Goal: Information Seeking & Learning: Learn about a topic

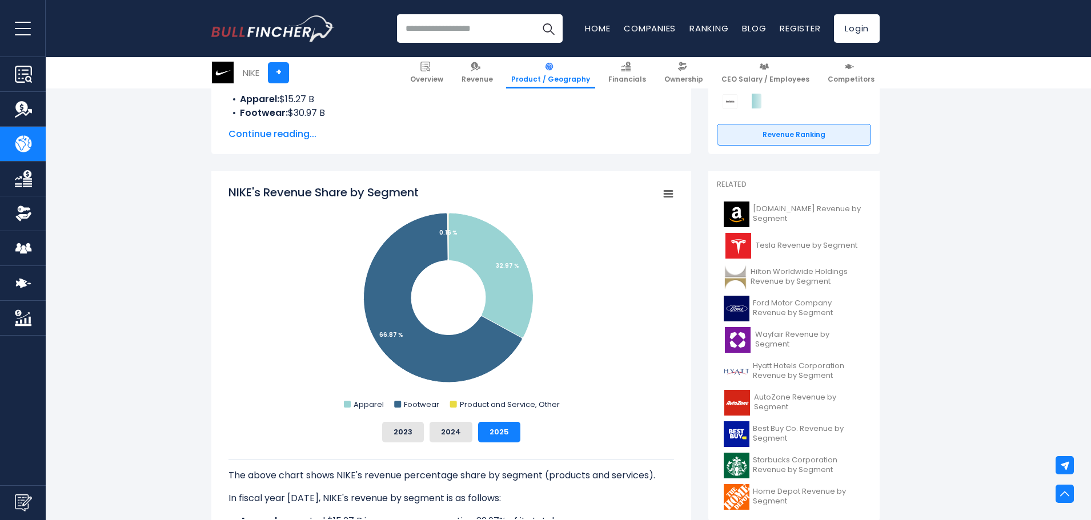
scroll to position [286, 0]
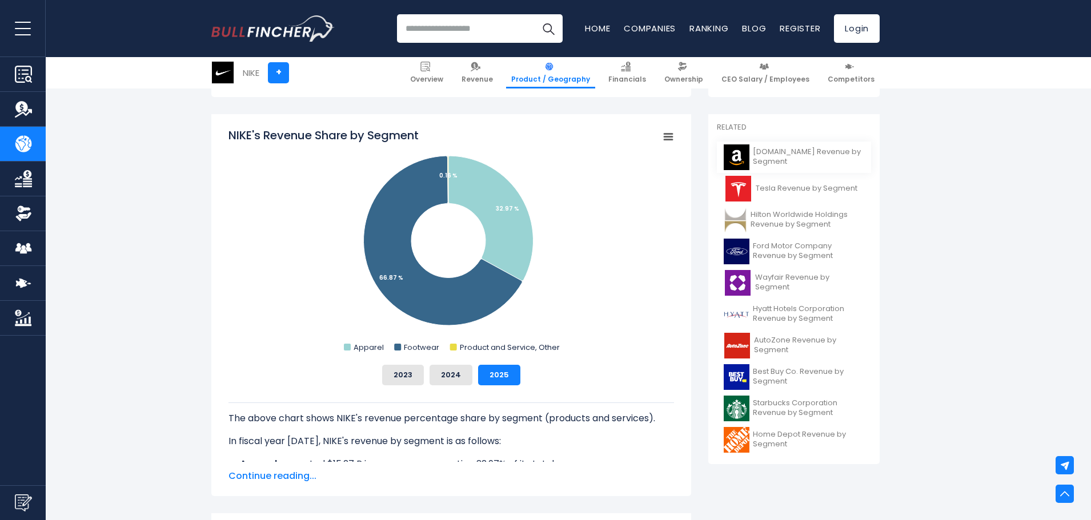
click at [814, 157] on span "[DOMAIN_NAME] Revenue by Segment" at bounding box center [808, 156] width 111 height 19
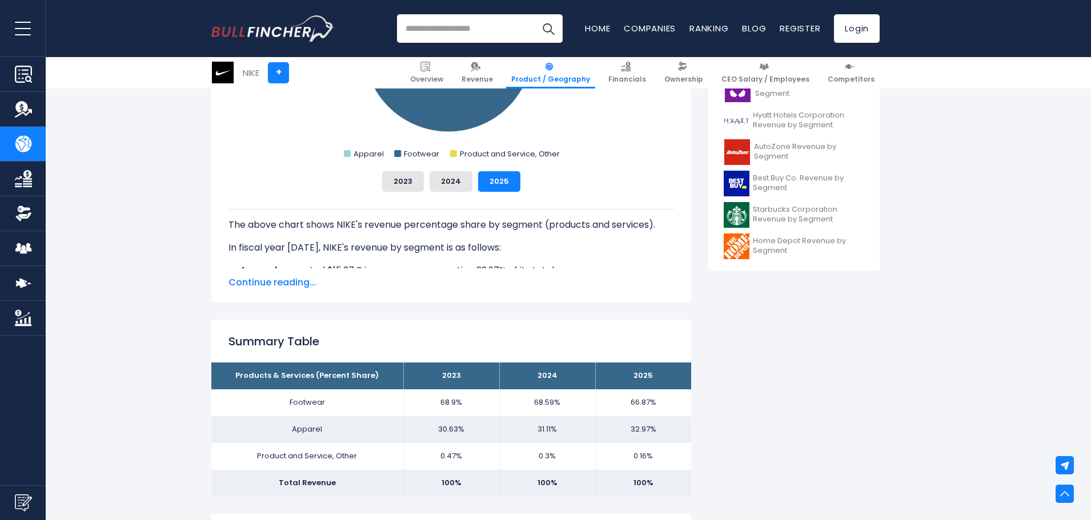
scroll to position [514, 0]
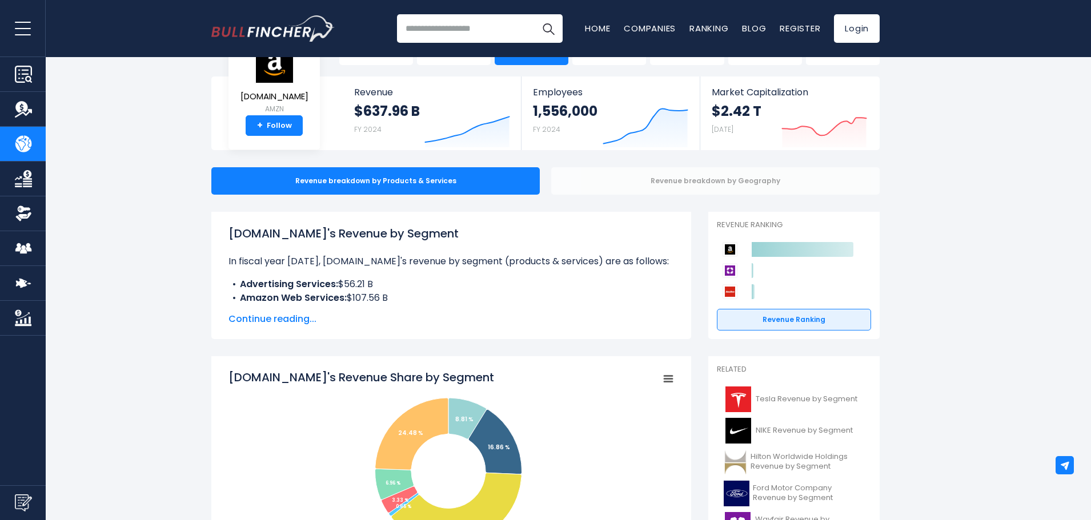
scroll to position [114, 0]
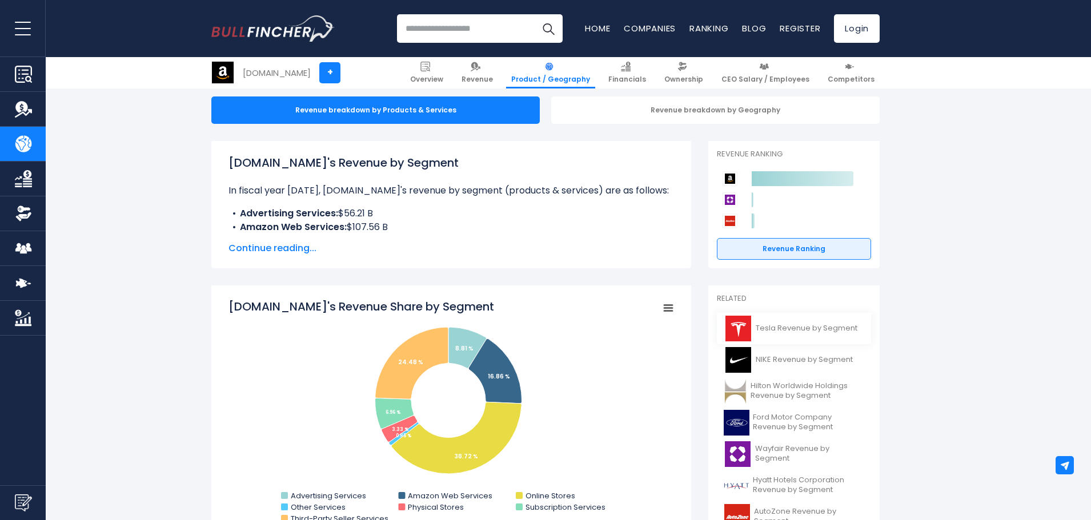
click at [786, 324] on span "Tesla Revenue by Segment" at bounding box center [807, 329] width 102 height 10
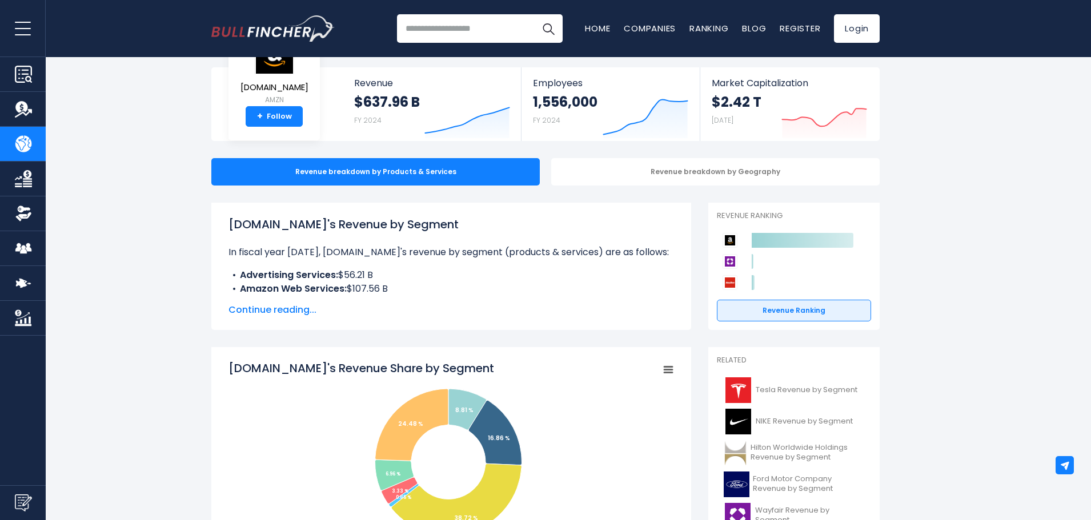
scroll to position [0, 0]
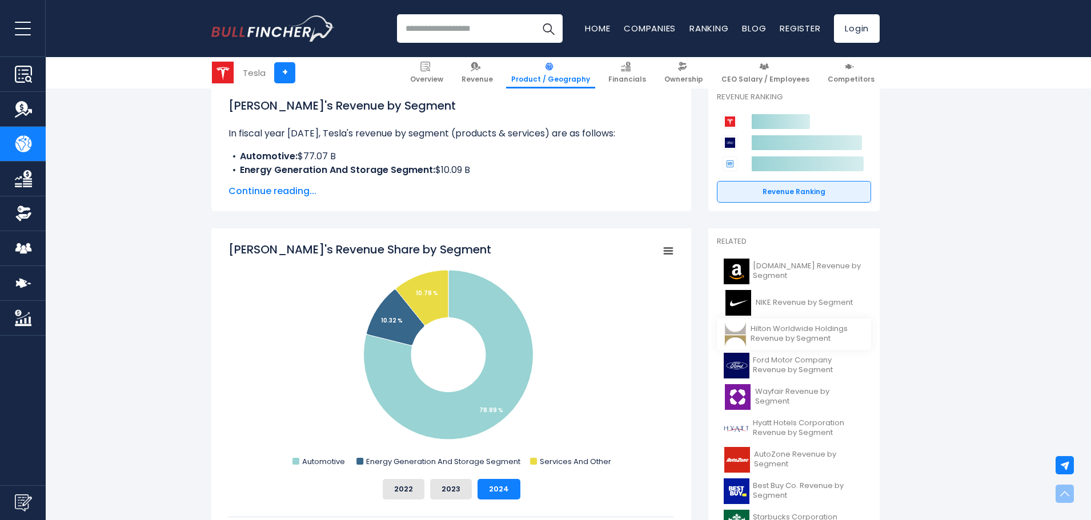
scroll to position [228, 0]
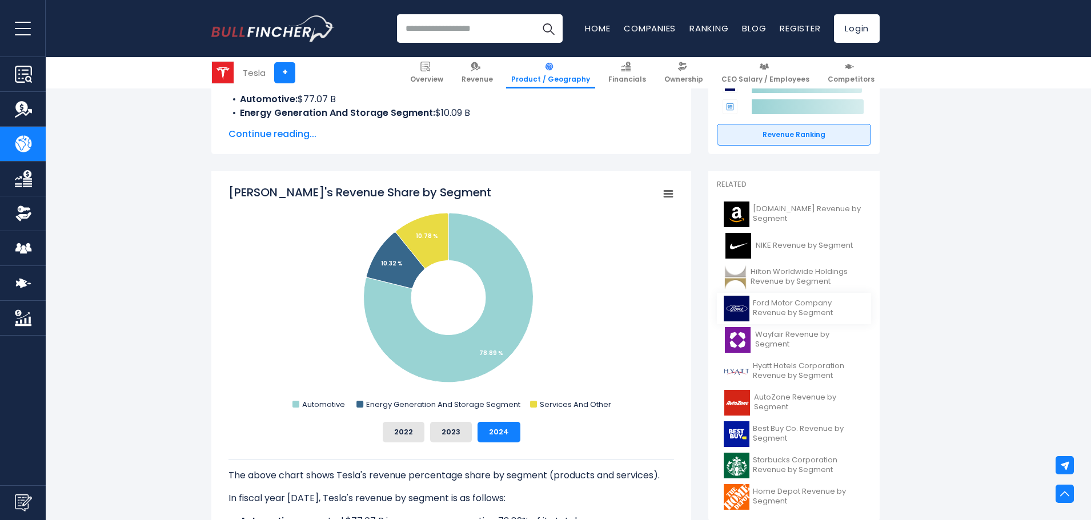
click at [816, 316] on span "Ford Motor Company Revenue by Segment" at bounding box center [808, 308] width 111 height 19
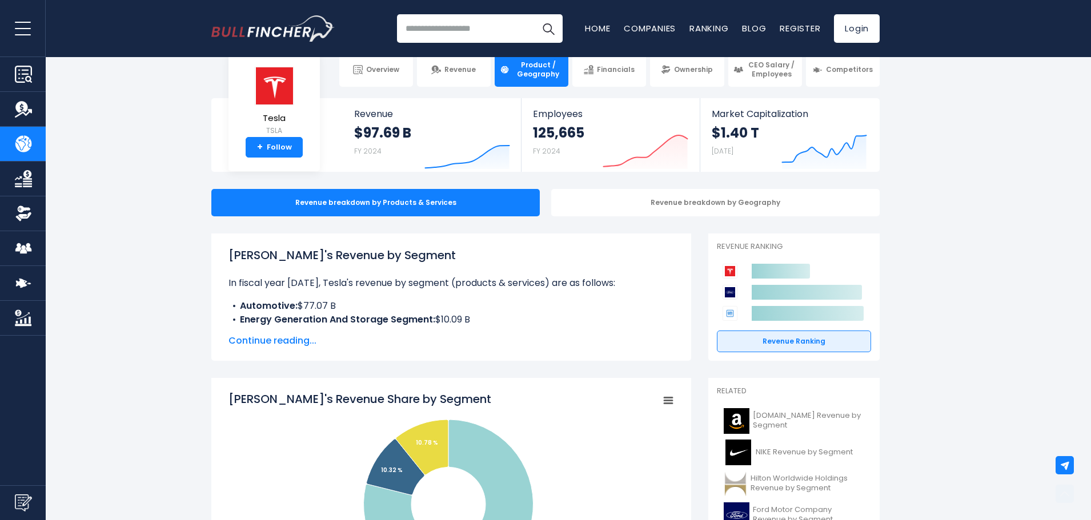
scroll to position [0, 0]
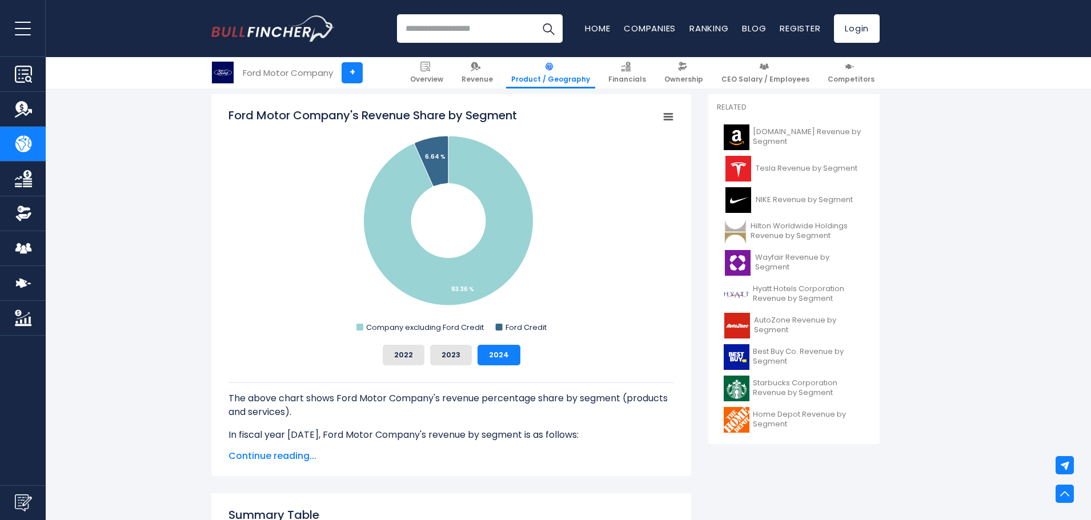
scroll to position [286, 0]
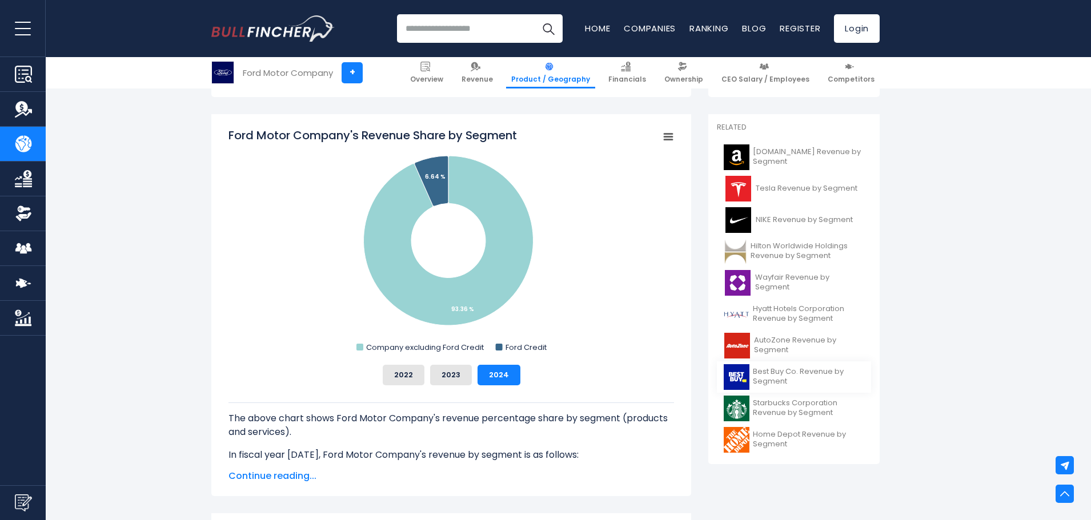
click at [802, 379] on span "Best Buy Co. Revenue by Segment" at bounding box center [808, 376] width 111 height 19
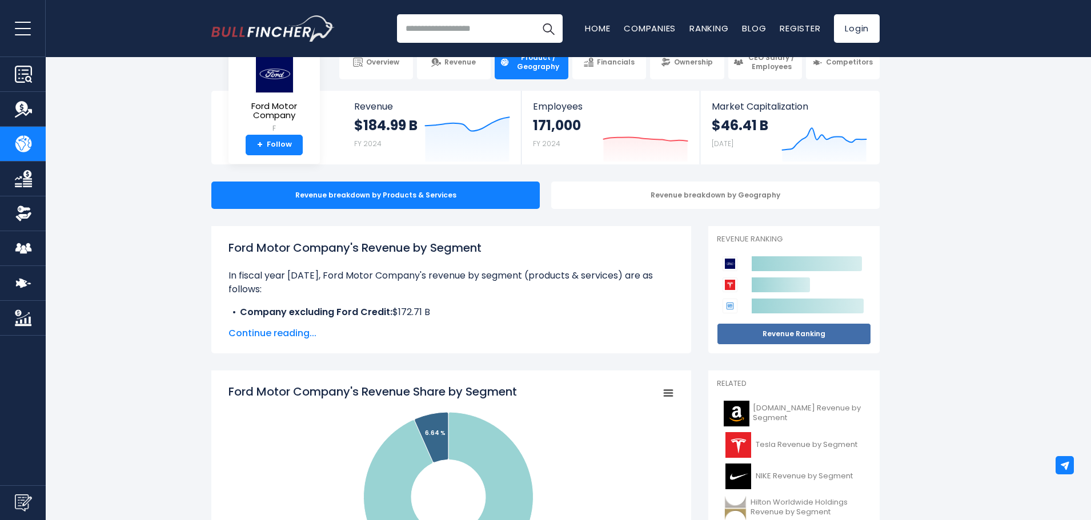
scroll to position [0, 0]
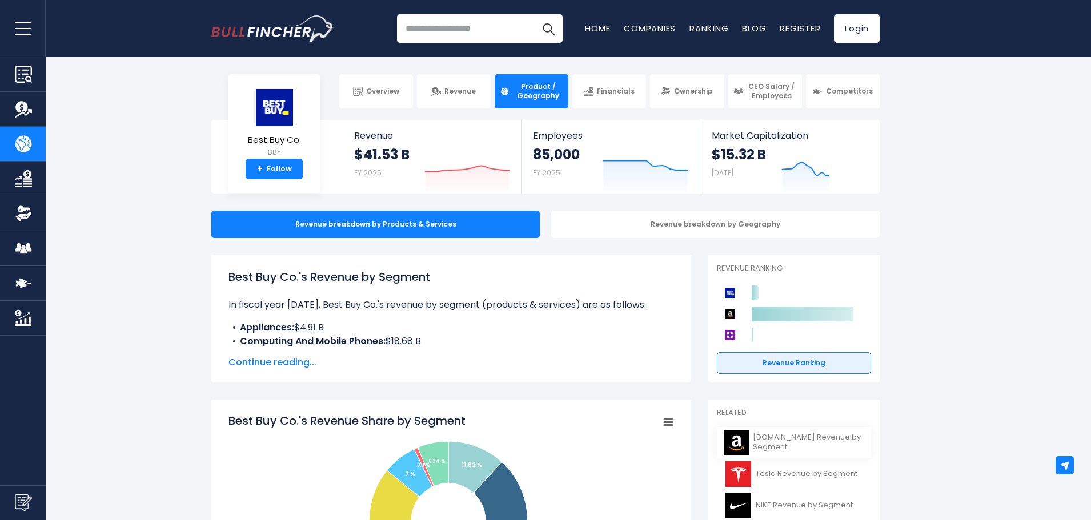
click at [802, 442] on span "[DOMAIN_NAME] Revenue by Segment" at bounding box center [808, 442] width 111 height 19
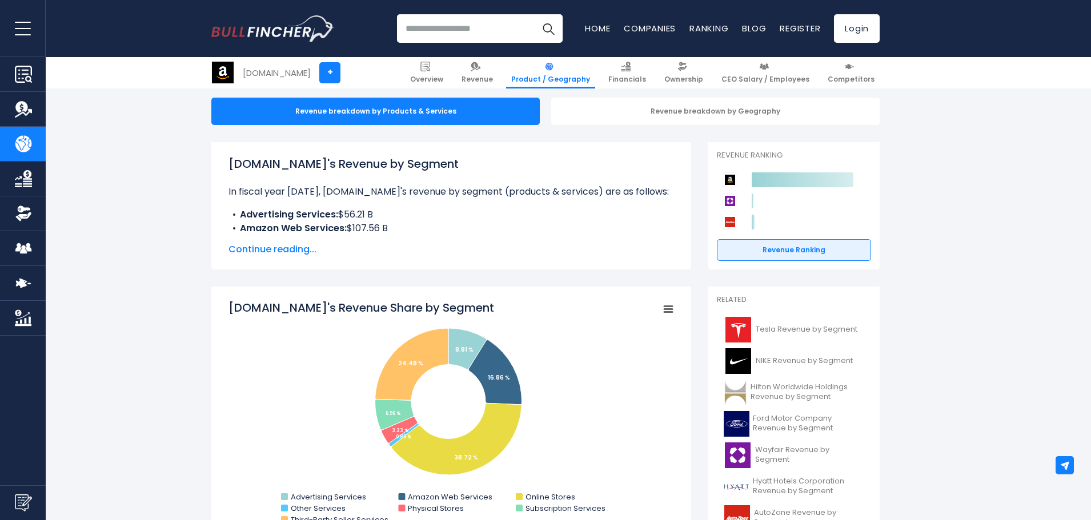
scroll to position [57, 0]
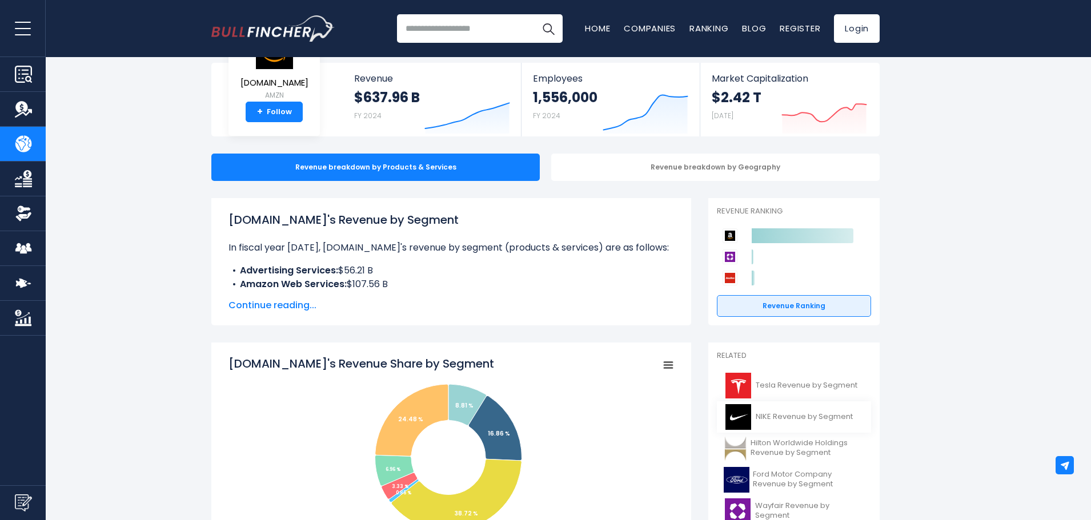
click at [788, 421] on span "NIKE Revenue by Segment" at bounding box center [804, 417] width 97 height 10
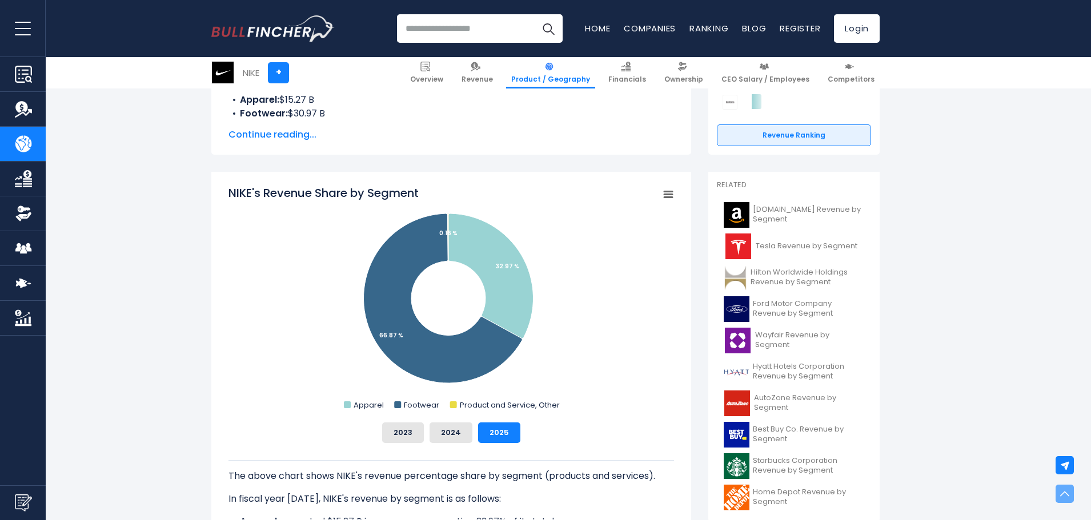
scroll to position [228, 0]
click at [419, 431] on button "2023" at bounding box center [403, 432] width 42 height 21
drag, startPoint x: 447, startPoint y: 436, endPoint x: 456, endPoint y: 437, distance: 8.6
click at [449, 437] on button "2024" at bounding box center [450, 432] width 43 height 21
click at [494, 442] on button "2025" at bounding box center [499, 432] width 42 height 21
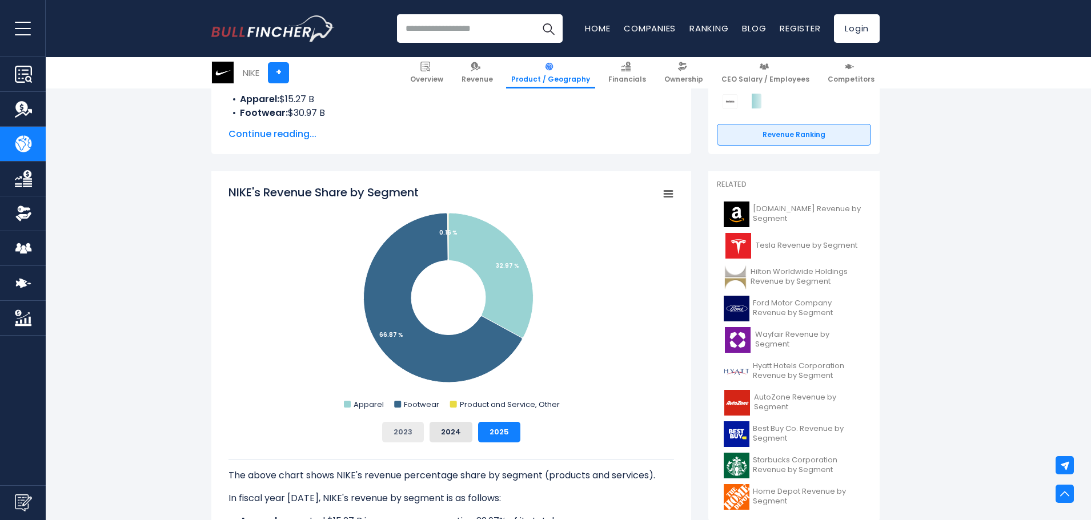
click at [416, 435] on button "2023" at bounding box center [403, 432] width 42 height 21
drag, startPoint x: 450, startPoint y: 434, endPoint x: 460, endPoint y: 434, distance: 10.3
click at [454, 433] on button "2024" at bounding box center [450, 432] width 43 height 21
click at [489, 436] on button "2025" at bounding box center [499, 432] width 42 height 21
drag, startPoint x: 394, startPoint y: 433, endPoint x: 423, endPoint y: 440, distance: 29.8
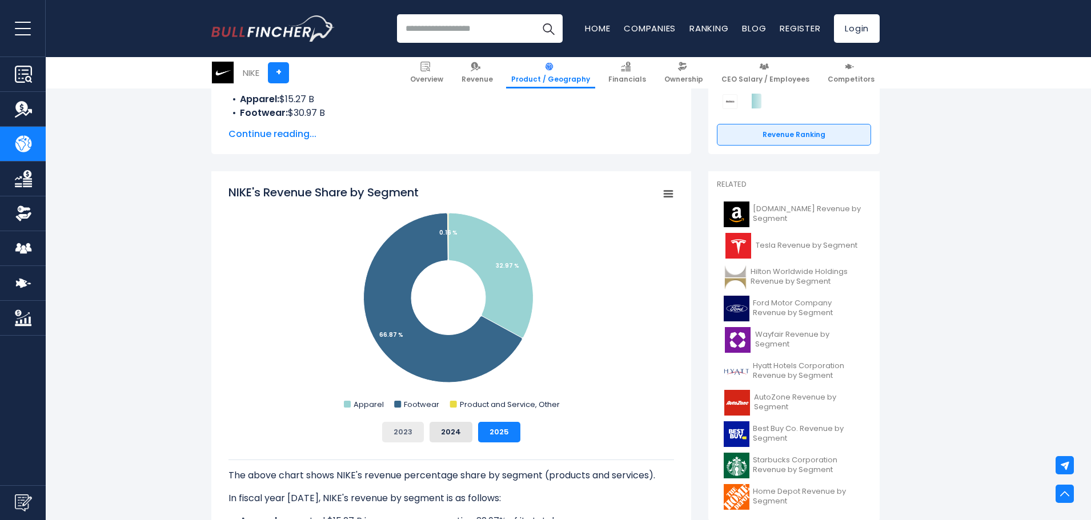
click at [394, 433] on button "2023" at bounding box center [403, 432] width 42 height 21
click at [459, 436] on button "2024" at bounding box center [450, 432] width 43 height 21
drag, startPoint x: 495, startPoint y: 435, endPoint x: 459, endPoint y: 438, distance: 36.1
click at [492, 433] on button "2025" at bounding box center [499, 432] width 42 height 21
click at [393, 440] on button "2023" at bounding box center [403, 432] width 42 height 21
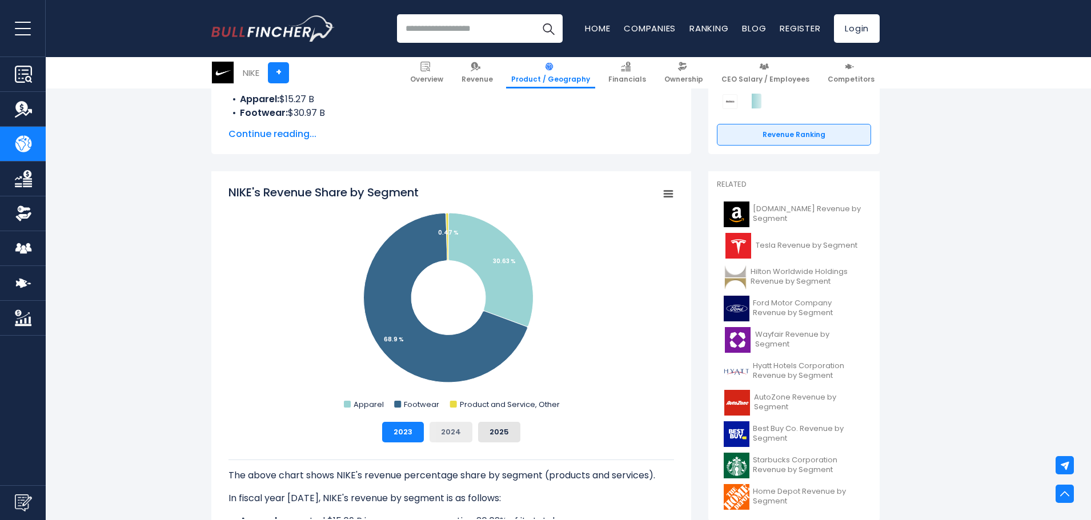
drag, startPoint x: 453, startPoint y: 438, endPoint x: 467, endPoint y: 440, distance: 14.4
click at [456, 439] on button "2024" at bounding box center [450, 432] width 43 height 21
click at [491, 433] on button "2025" at bounding box center [499, 432] width 42 height 21
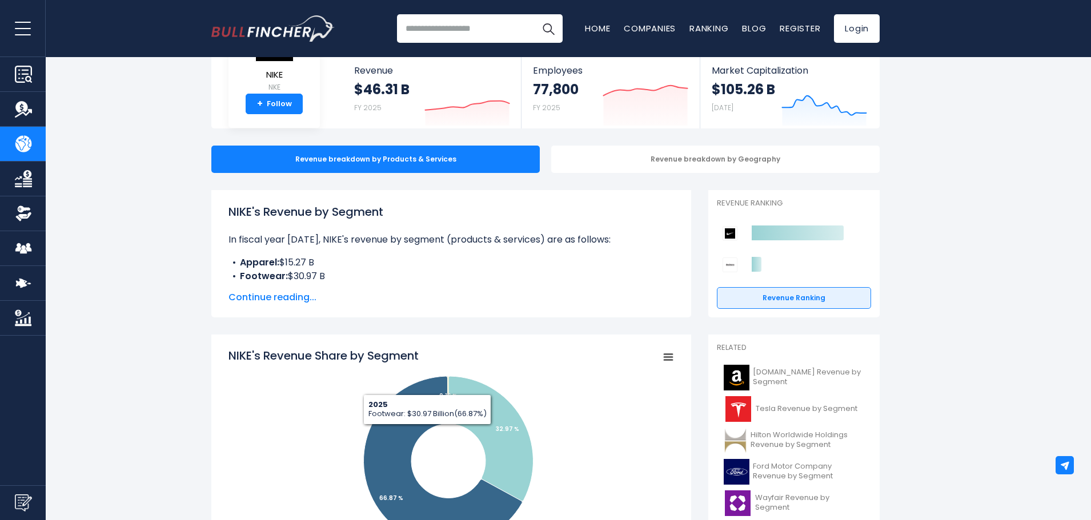
scroll to position [171, 0]
